Goal: Task Accomplishment & Management: Manage account settings

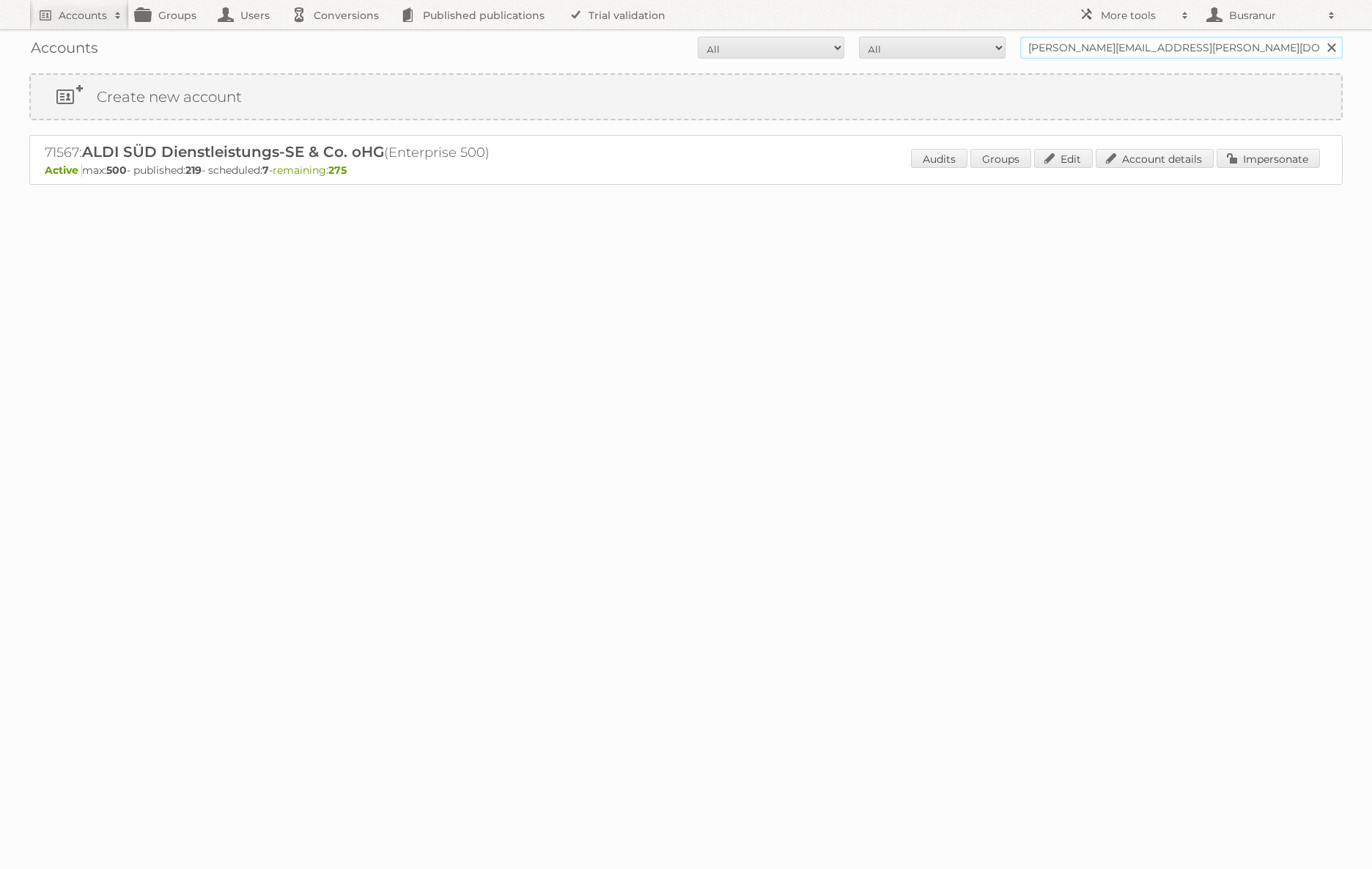
click at [1117, 44] on input "[PERSON_NAME][EMAIL_ADDRESS][PERSON_NAME][DOMAIN_NAME]" at bounding box center [1181, 47] width 322 height 22
click at [1117, 44] on input "tobias.brosius@aldi-sued.de" at bounding box center [1181, 47] width 322 height 22
paste input "[EMAIL_ADDRESS][DOMAIN_NAME]"
type input "[EMAIL_ADDRESS][DOMAIN_NAME]"
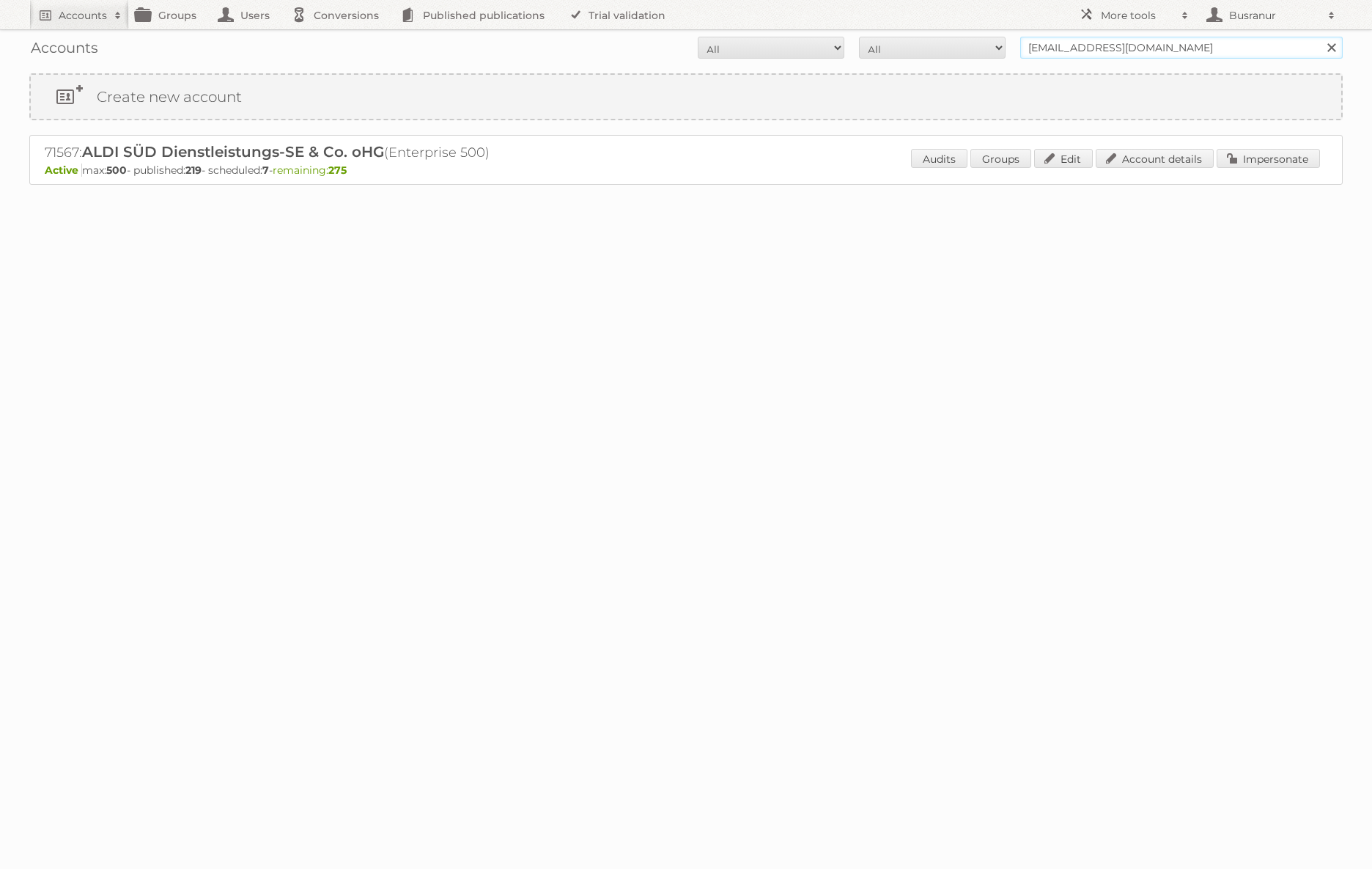
click at [1320, 37] on input "Search" at bounding box center [1331, 47] width 22 height 22
click at [1147, 162] on link "Account details" at bounding box center [1155, 158] width 118 height 19
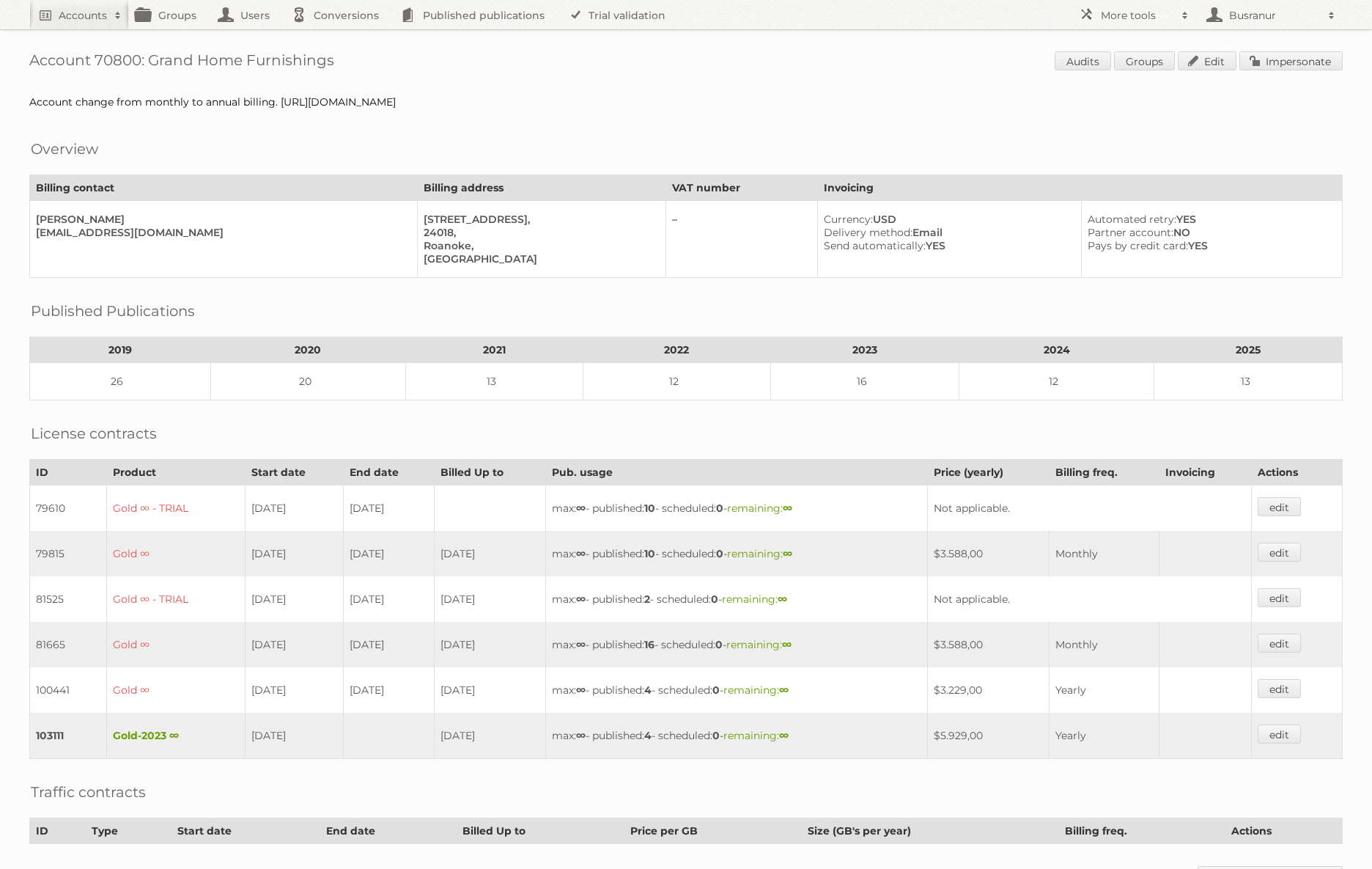
scroll to position [194, 0]
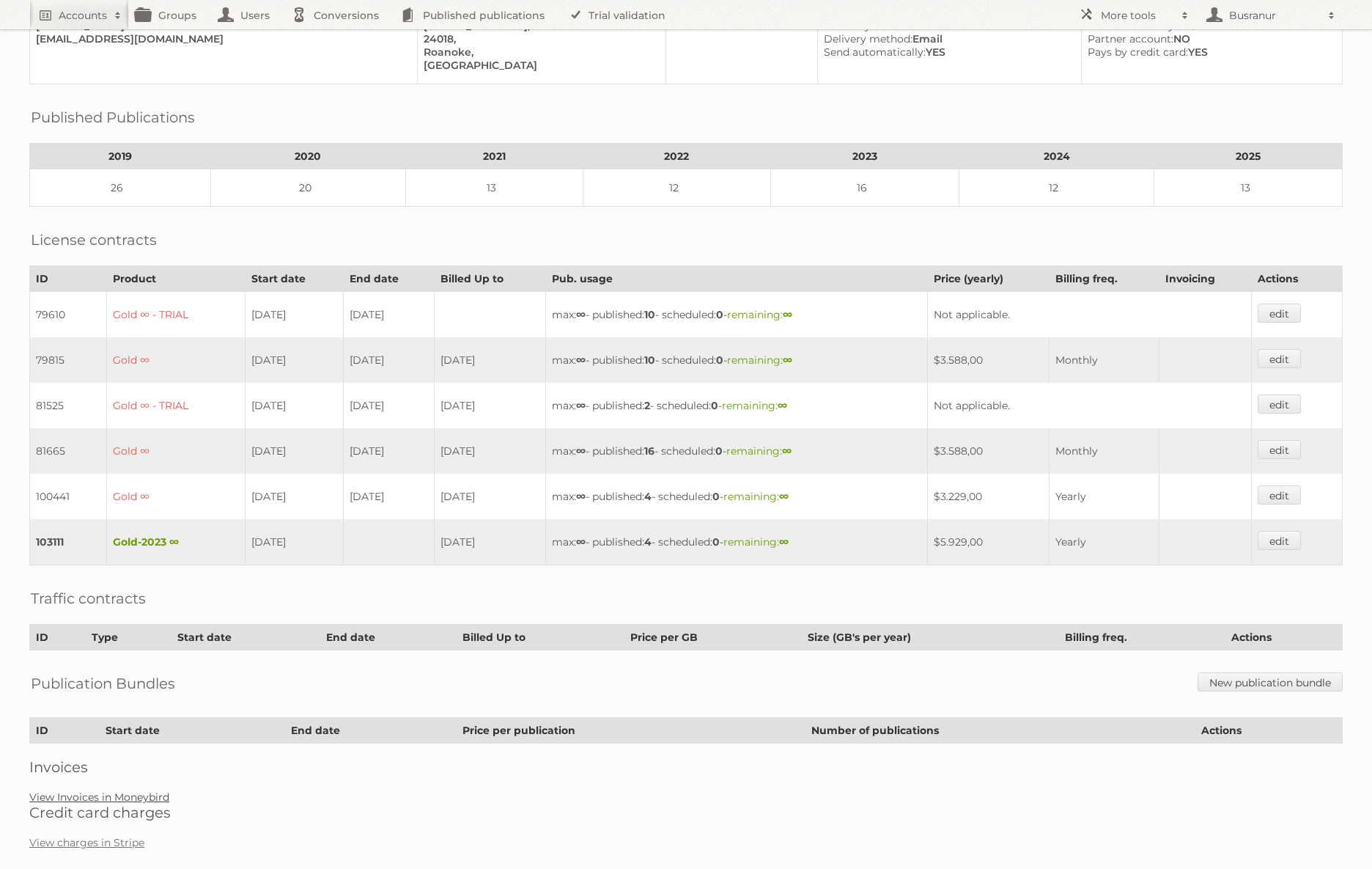
click at [94, 790] on link "View Invoices in Moneybird" at bounding box center [100, 797] width 140 height 13
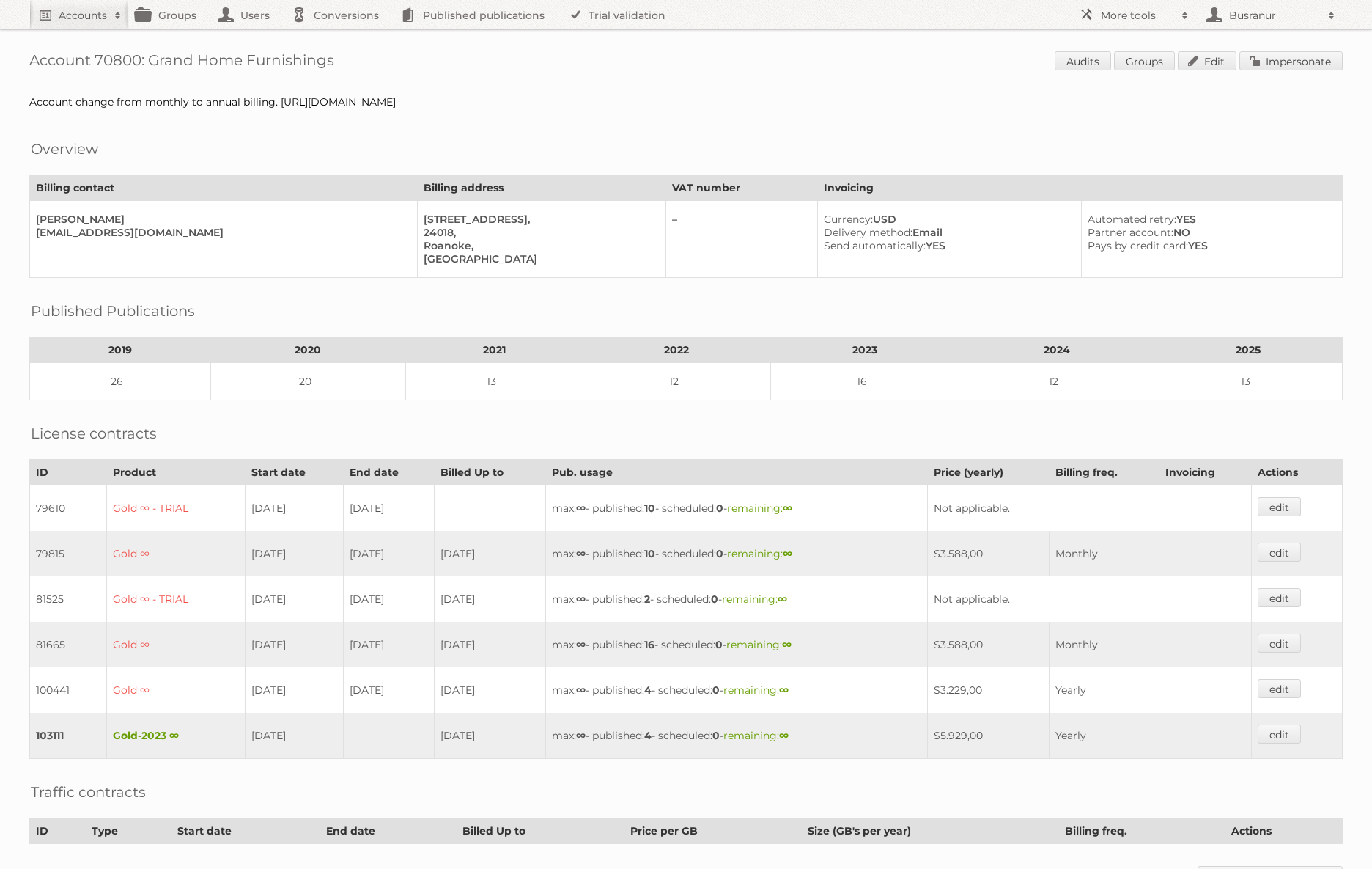
drag, startPoint x: 333, startPoint y: 62, endPoint x: 148, endPoint y: 64, distance: 185.0
click at [148, 64] on h1 "Account 70800: Grand Home Furnishings Audits Groups Edit Impersonate" at bounding box center [686, 62] width 1313 height 22
copy h1 "Grand Home Furnishings"
click at [1274, 64] on link "Impersonate" at bounding box center [1291, 61] width 103 height 19
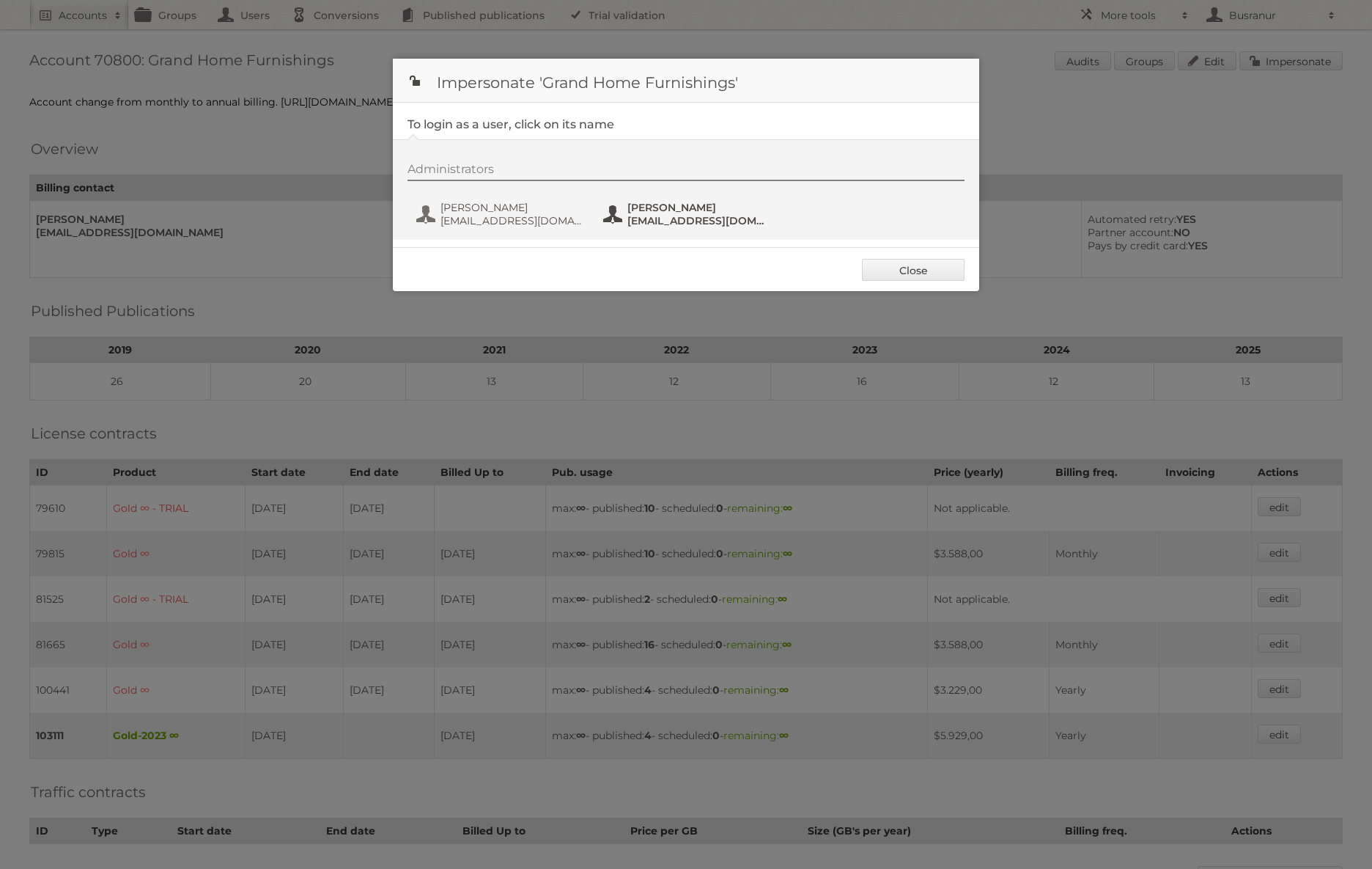
click at [654, 212] on span "Paula Randolph" at bounding box center [698, 207] width 142 height 13
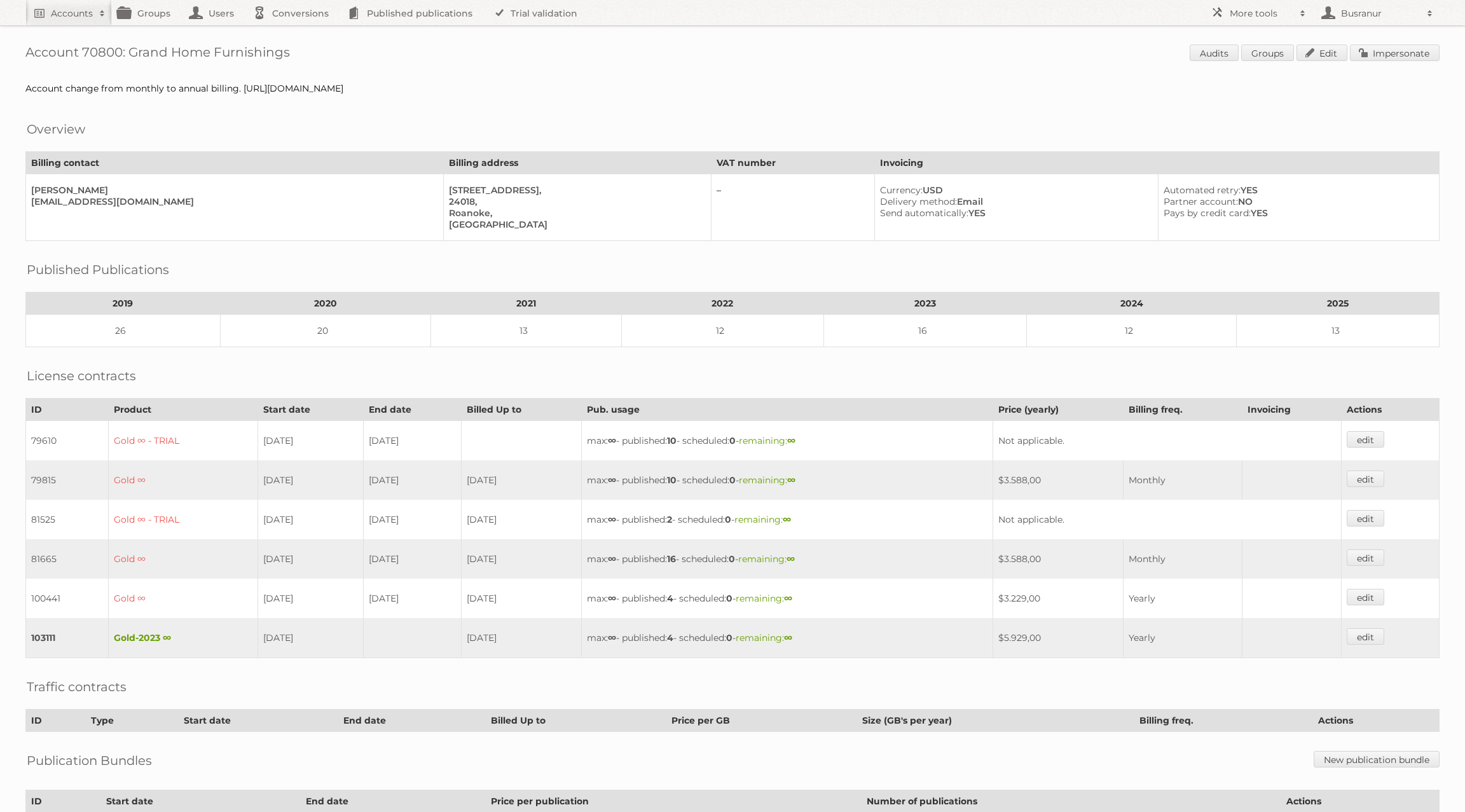
scroll to position [109, 0]
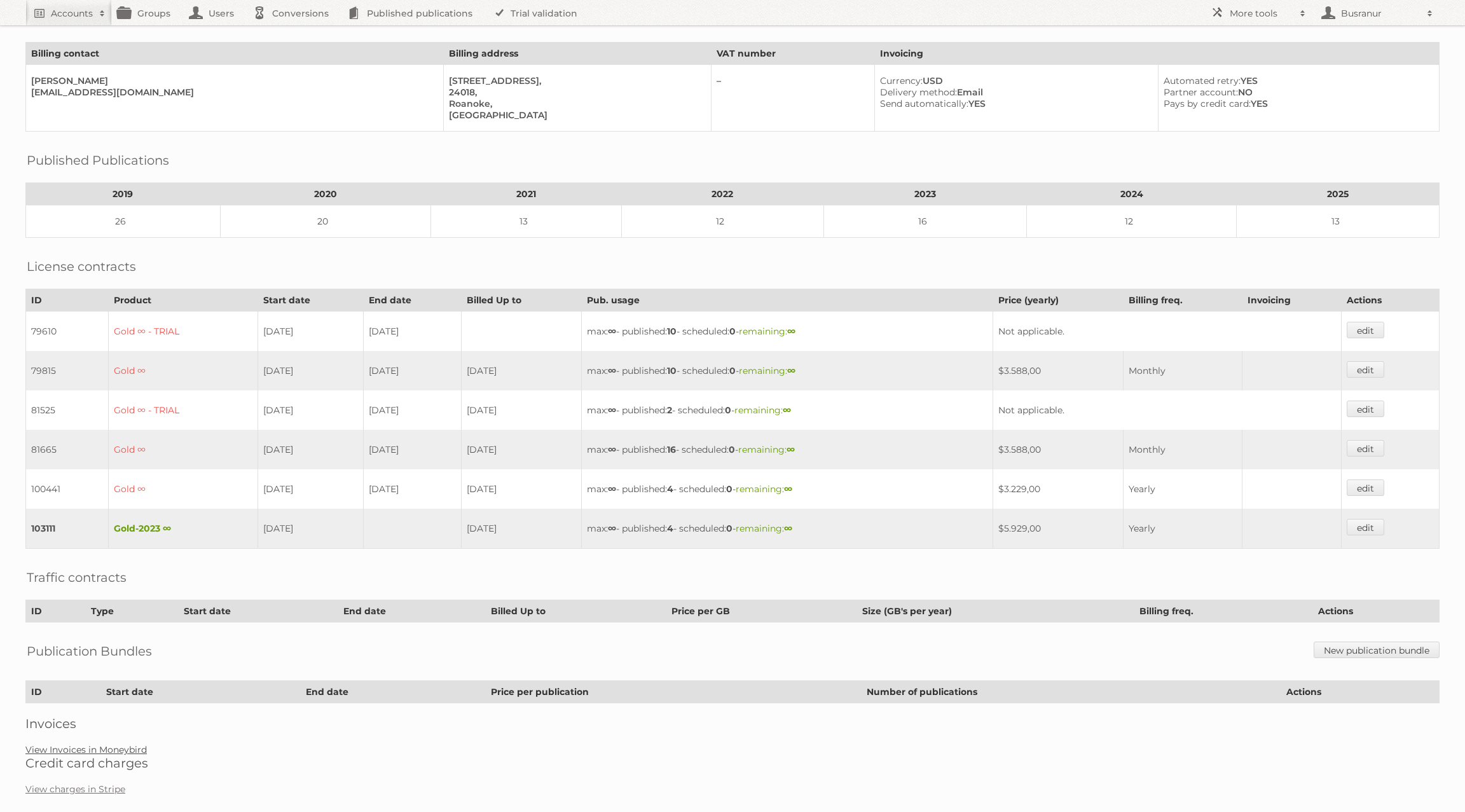
click at [95, 744] on link "View Invoices in Moneybird" at bounding box center [86, 749] width 121 height 11
click at [74, 783] on link "View charges in Stripe" at bounding box center [76, 789] width 100 height 11
click at [95, 744] on link "View Invoices in Moneybird" at bounding box center [86, 749] width 121 height 11
